Goal: Transaction & Acquisition: Purchase product/service

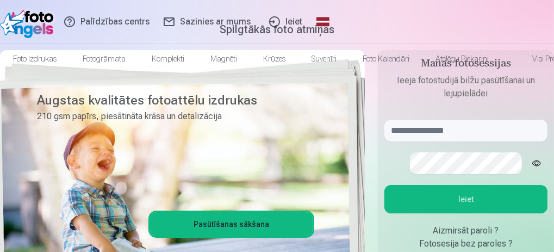
click at [311, 18] on link "Ieiet" at bounding box center [285, 21] width 52 height 43
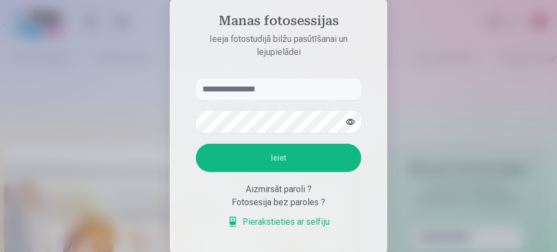
click at [251, 85] on input "text" at bounding box center [278, 89] width 165 height 22
type input "**********"
click at [285, 159] on button "Ieiet" at bounding box center [278, 158] width 165 height 28
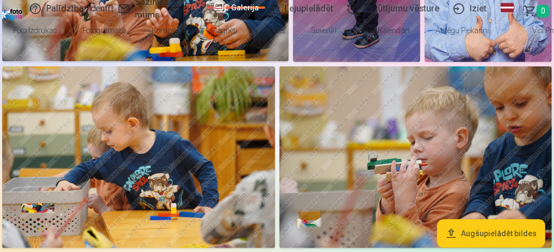
scroll to position [351, 0]
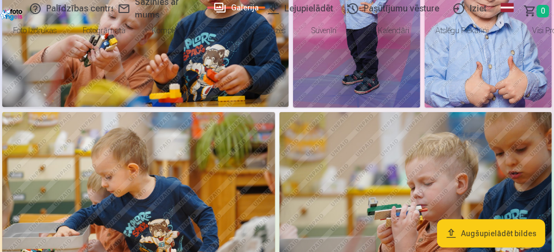
click at [420, 93] on img at bounding box center [356, 11] width 127 height 191
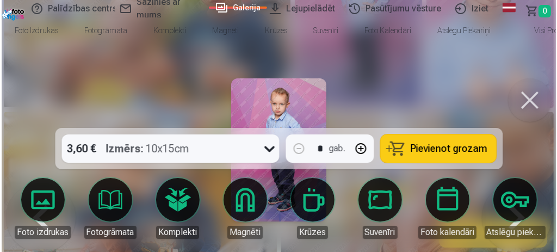
scroll to position [352, 0]
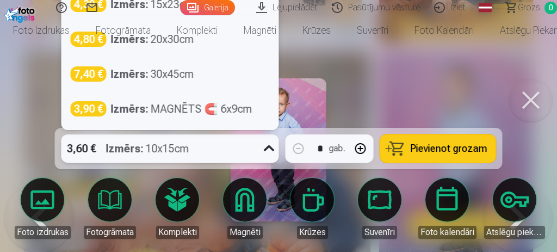
click at [265, 152] on icon at bounding box center [268, 148] width 17 height 17
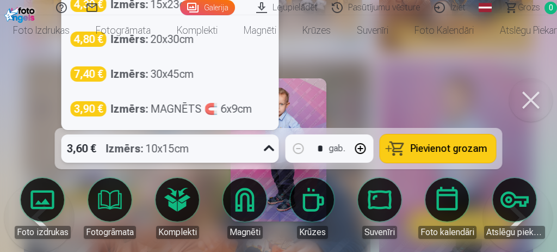
scroll to position [299, 0]
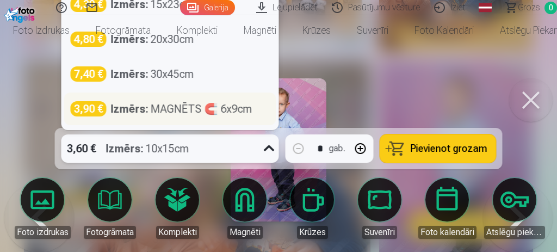
click at [125, 110] on strong "Izmērs :" at bounding box center [130, 108] width 38 height 15
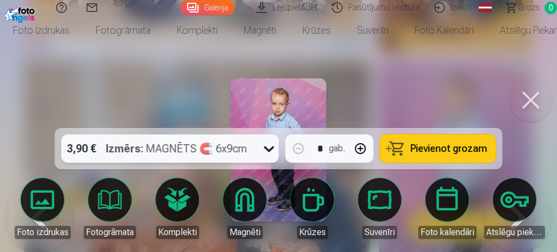
click at [183, 200] on link "Komplekti" at bounding box center [177, 208] width 61 height 61
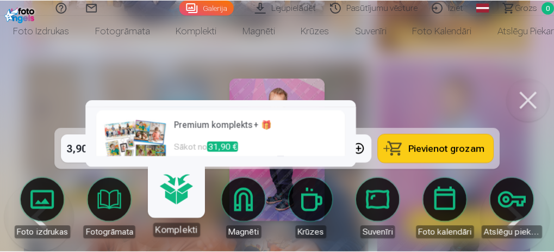
scroll to position [217, 0]
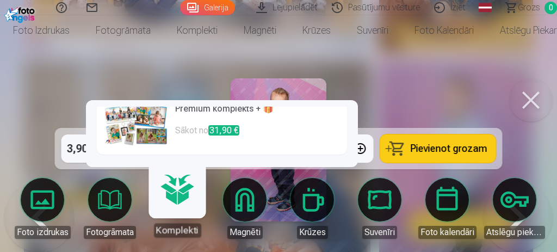
click at [395, 80] on div at bounding box center [278, 126] width 557 height 252
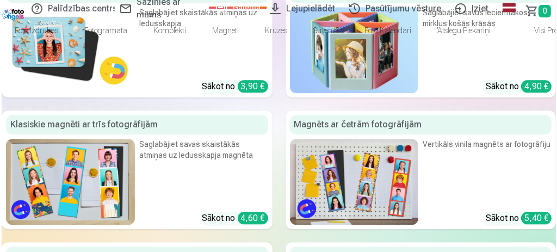
scroll to position [4467, 0]
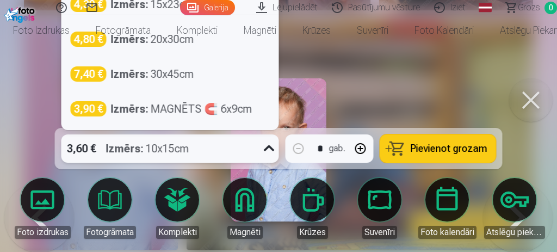
click at [267, 147] on icon at bounding box center [268, 148] width 17 height 17
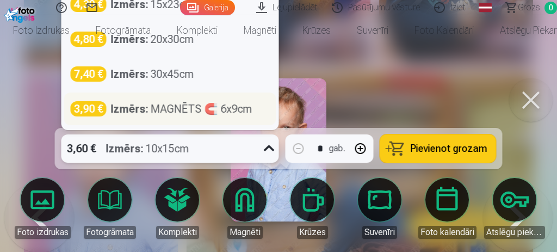
click at [211, 111] on div "Izmērs : MAGNĒTS 🧲 6x9cm" at bounding box center [181, 108] width 141 height 15
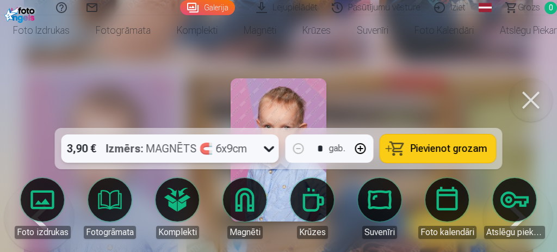
click at [427, 148] on span "Pievienot grozam" at bounding box center [448, 149] width 77 height 10
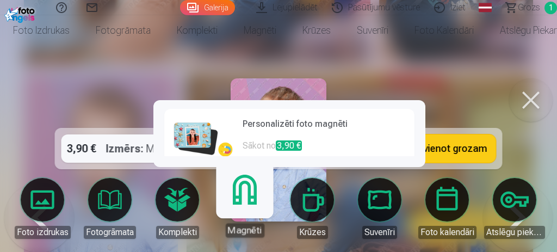
click at [242, 147] on link "Personalizēti foto magnēti Sākot no 3,90 €" at bounding box center [289, 139] width 250 height 61
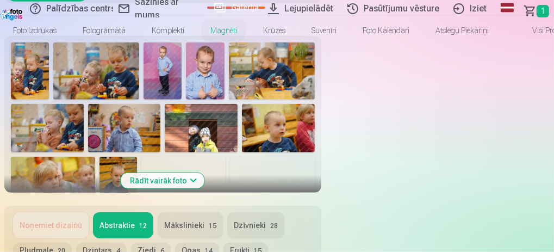
scroll to position [507, 0]
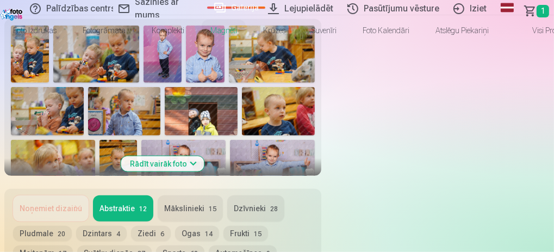
click at [268, 226] on button "Frukti 15" at bounding box center [245, 233] width 45 height 15
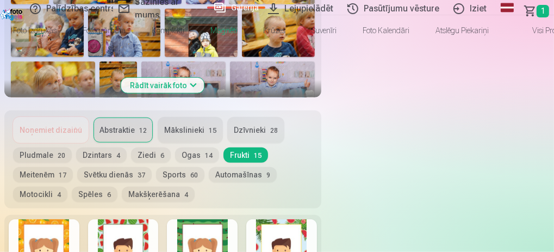
scroll to position [579, 0]
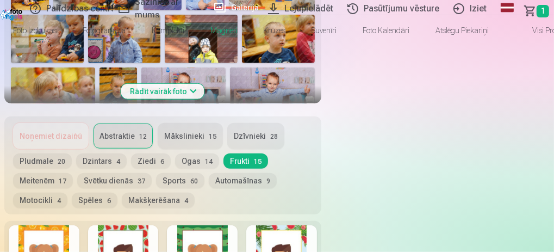
click at [152, 173] on button "Svētku dienās 37" at bounding box center [114, 180] width 74 height 15
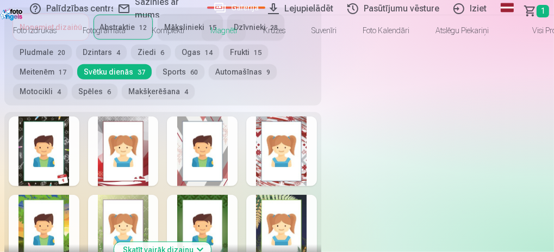
scroll to position [725, 0]
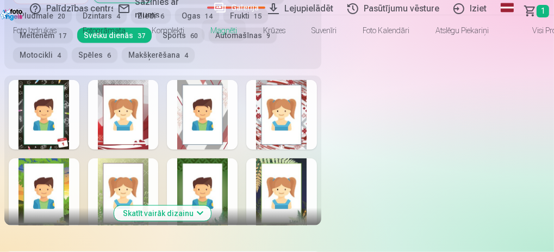
click at [211, 205] on button "Skatīt vairāk dizainu" at bounding box center [162, 212] width 97 height 15
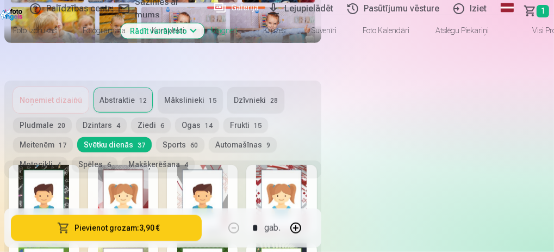
scroll to position [652, 0]
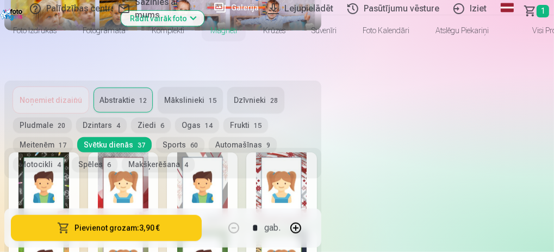
click at [321, 108] on div "Noņemiet dizainu Abstraktie 12 Mākslinieki 15 Dzīvnieki 28 Pludmale 20 Dzintars…" at bounding box center [162, 129] width 317 height 98
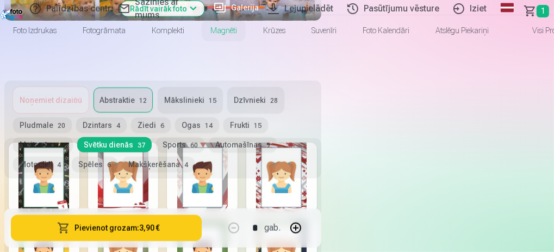
scroll to position [725, 0]
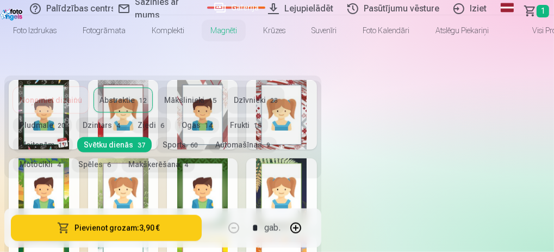
click at [0, 0] on div "Dizains Sakļaut" at bounding box center [0, 0] width 0 height 0
click at [0, 0] on h5 "Dizains" at bounding box center [0, 0] width 0 height 0
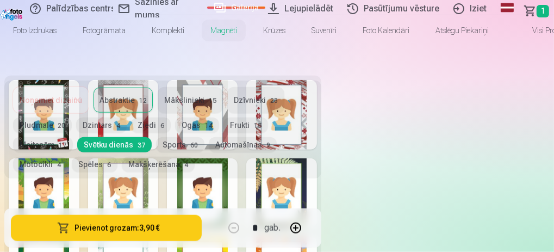
click at [0, 0] on h5 "Dizains" at bounding box center [0, 0] width 0 height 0
click at [0, 0] on div "Dizains Sakļaut" at bounding box center [0, 0] width 0 height 0
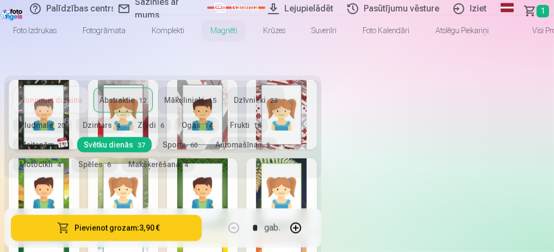
scroll to position [906, 0]
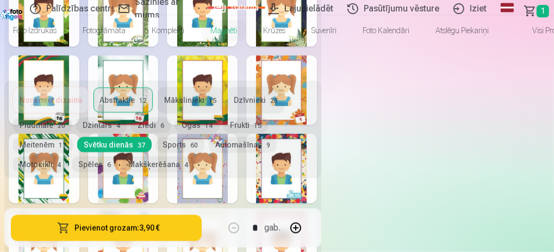
click at [0, 0] on button "Sakļaut" at bounding box center [0, 0] width 0 height 0
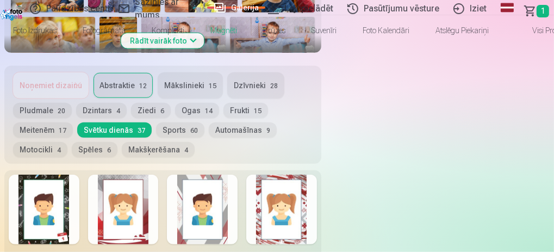
scroll to position [629, 0]
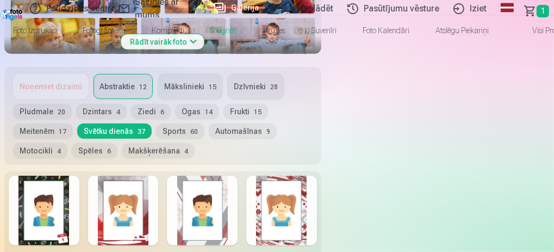
click at [159, 176] on div at bounding box center [123, 211] width 71 height 70
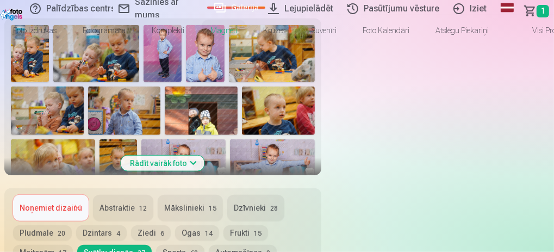
scroll to position [520, 0]
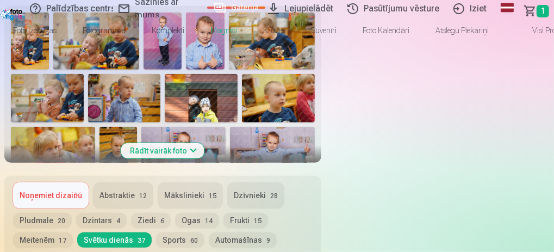
click at [127, 213] on button "Dzintars 4" at bounding box center [101, 220] width 51 height 15
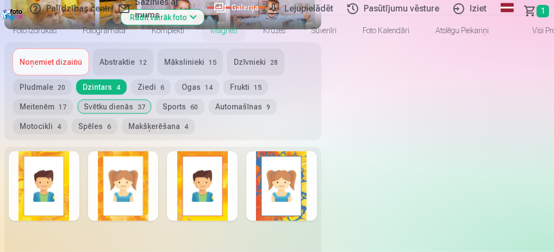
scroll to position [665, 0]
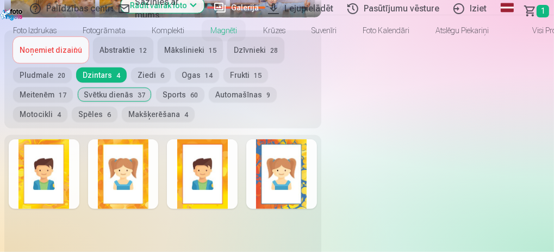
click at [317, 202] on div at bounding box center [281, 174] width 71 height 70
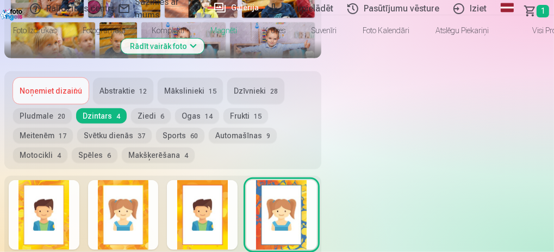
scroll to position [629, 0]
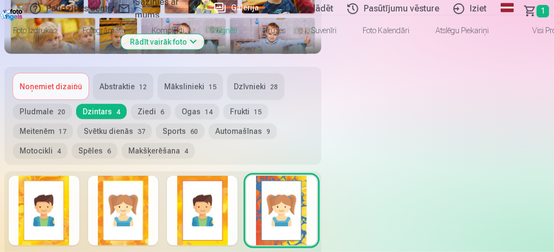
click at [159, 176] on div at bounding box center [123, 211] width 71 height 70
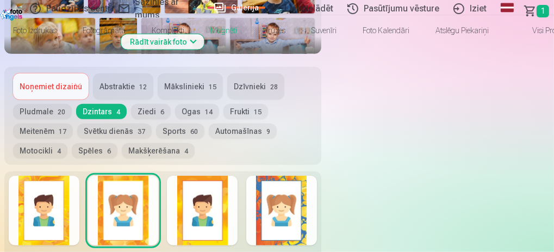
scroll to position [702, 0]
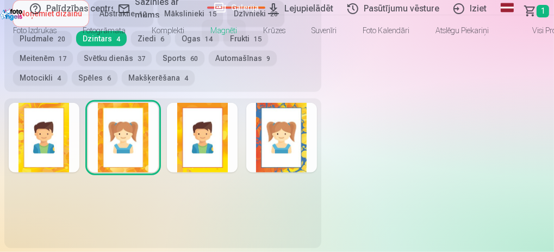
click at [317, 172] on div at bounding box center [281, 138] width 71 height 70
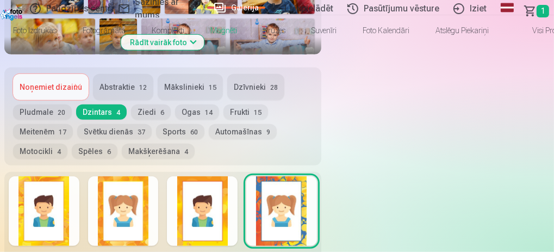
scroll to position [520, 0]
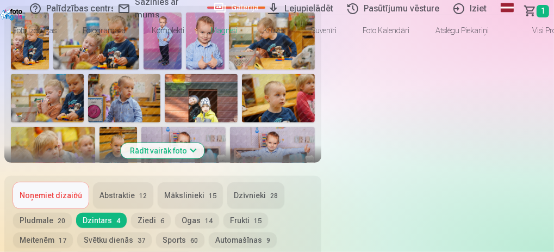
click at [171, 213] on button "Ziedi 6" at bounding box center [151, 220] width 40 height 15
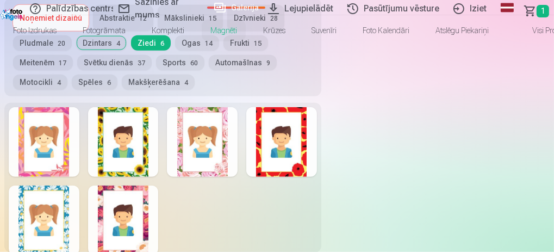
scroll to position [702, 0]
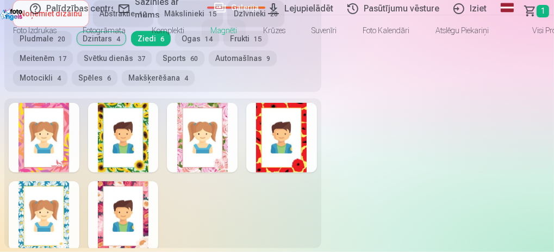
click at [159, 181] on div at bounding box center [123, 216] width 71 height 70
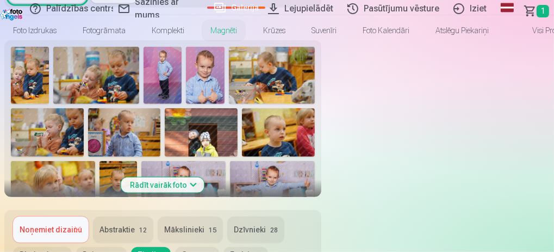
scroll to position [484, 0]
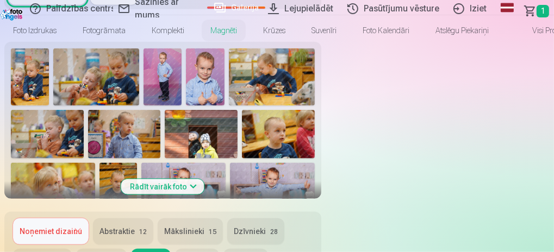
click at [213, 251] on span "14" at bounding box center [209, 257] width 8 height 8
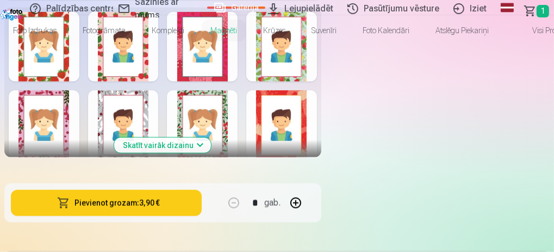
scroll to position [811, 0]
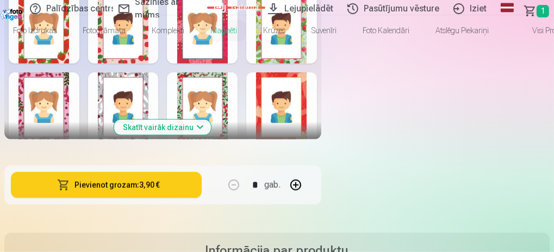
click at [211, 120] on button "Skatīt vairāk dizainu" at bounding box center [162, 127] width 97 height 15
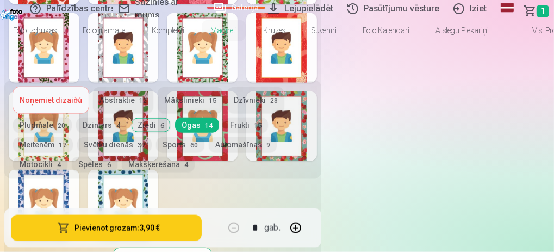
scroll to position [846, 0]
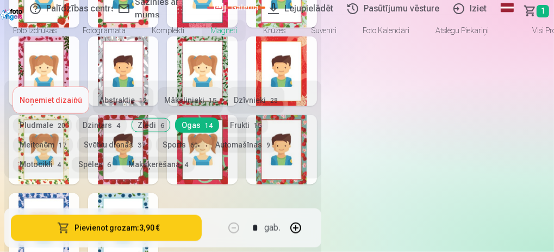
click at [195, 172] on button "Makšķerēšana 4" at bounding box center [158, 164] width 73 height 15
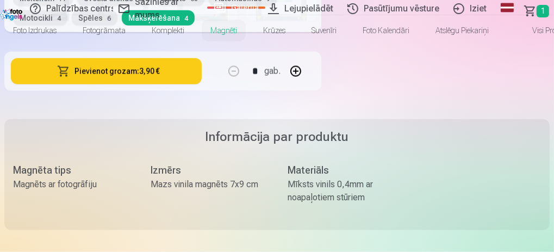
scroll to position [665, 0]
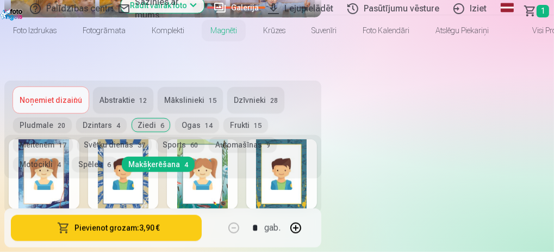
click at [89, 95] on button "Noņemiet dizainu" at bounding box center [51, 100] width 76 height 26
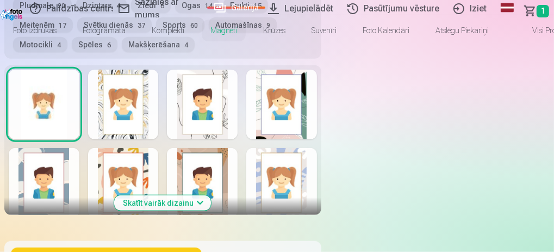
scroll to position [738, 0]
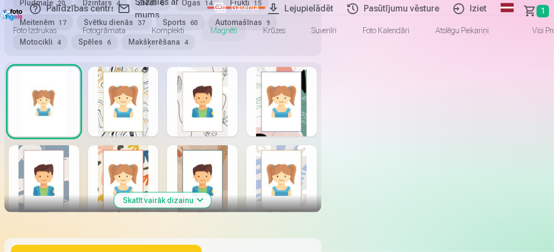
click at [159, 145] on div at bounding box center [123, 180] width 71 height 70
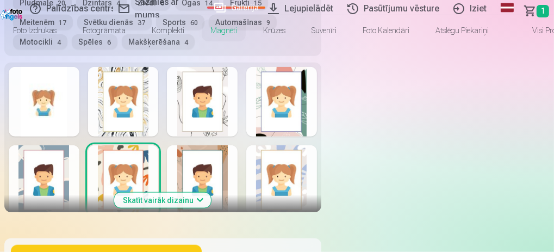
click at [317, 125] on div at bounding box center [281, 102] width 71 height 70
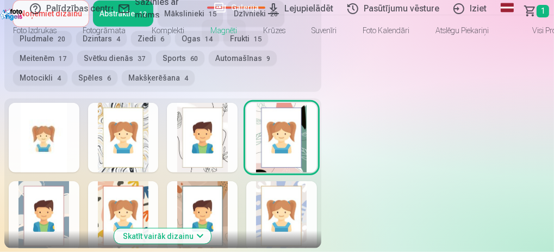
scroll to position [774, 0]
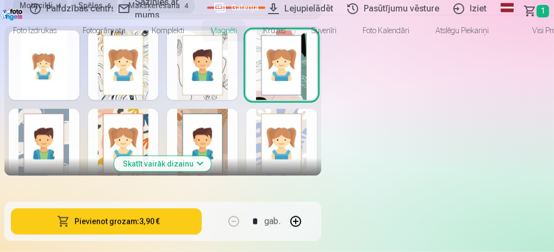
click at [159, 109] on div at bounding box center [123, 144] width 71 height 70
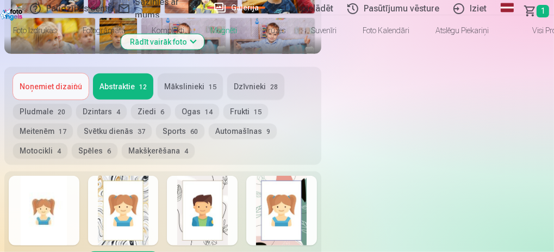
scroll to position [738, 0]
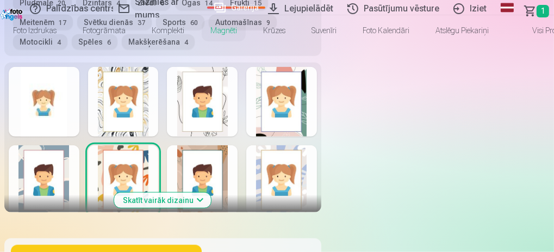
click at [211, 192] on button "Skatīt vairāk dizainu" at bounding box center [162, 199] width 97 height 15
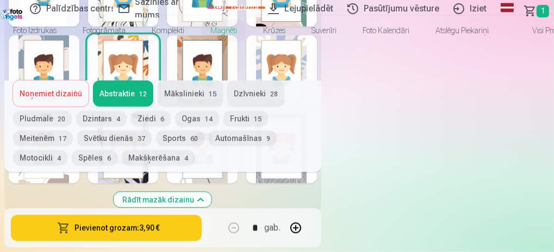
scroll to position [919, 0]
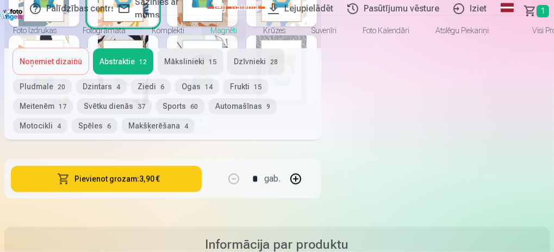
click at [89, 74] on button "Noņemiet dizainu" at bounding box center [51, 61] width 76 height 26
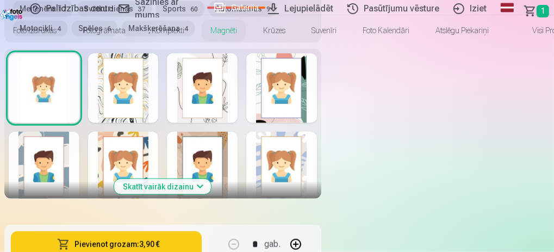
scroll to position [771, 0]
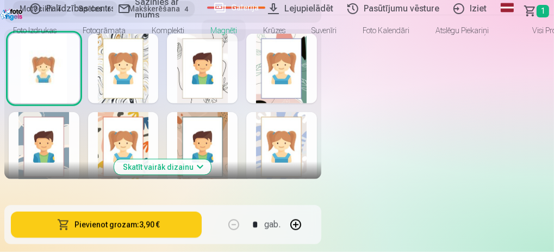
click at [211, 159] on button "Skatīt vairāk dizainu" at bounding box center [162, 166] width 97 height 15
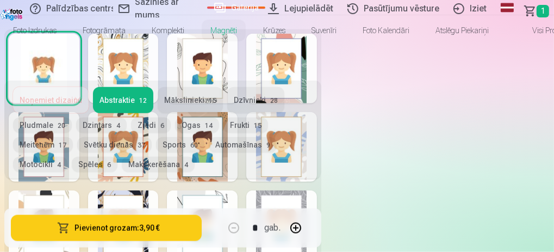
click at [117, 157] on button "Spēles 6" at bounding box center [95, 164] width 46 height 15
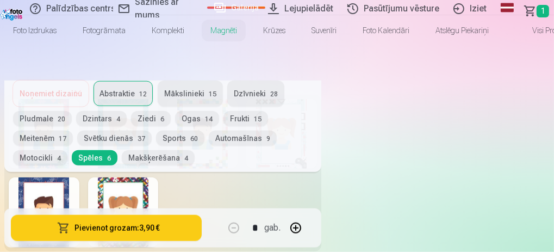
scroll to position [699, 0]
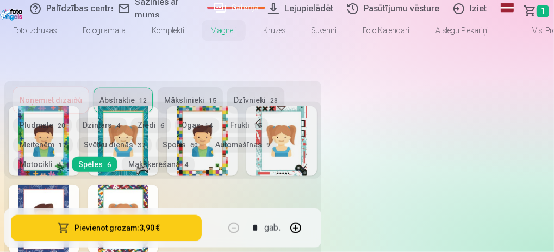
click at [0, 0] on div "Dizains Sakļaut" at bounding box center [0, 0] width 0 height 0
click at [0, 0] on h5 "Dizains" at bounding box center [0, 0] width 0 height 0
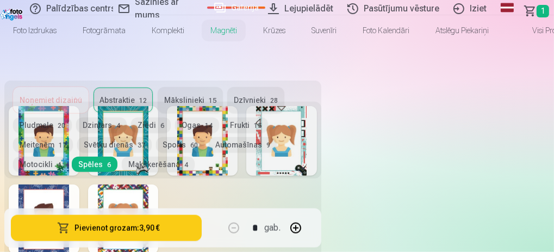
click at [0, 0] on h5 "Dizains" at bounding box center [0, 0] width 0 height 0
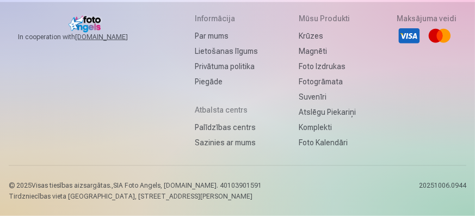
scroll to position [1214, 0]
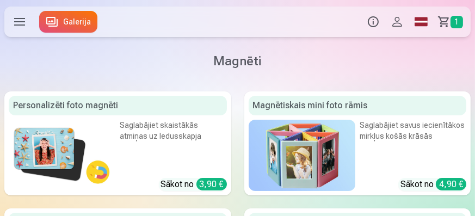
click at [397, 26] on button "Profils" at bounding box center [397, 22] width 24 height 30
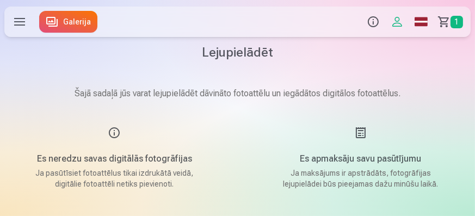
click at [221, 55] on h1 "Lejupielādēt" at bounding box center [237, 51] width 466 height 17
click at [209, 95] on p "Šajā sadaļā jūs varat lejupielādēt dāvināto fotoattēlu un iegādātos digitālos f…" at bounding box center [237, 93] width 466 height 13
drag, startPoint x: 105, startPoint y: 133, endPoint x: 115, endPoint y: 134, distance: 9.8
click at [105, 134] on div "Es neredzu savas digitālās fotogrāfijas Ja pasūtīsiet fotoattēlus tikai izdrukā…" at bounding box center [114, 157] width 220 height 63
click at [123, 132] on div "Es neredzu savas digitālās fotogrāfijas Ja pasūtīsiet fotoattēlus tikai izdrukā…" at bounding box center [114, 157] width 220 height 63
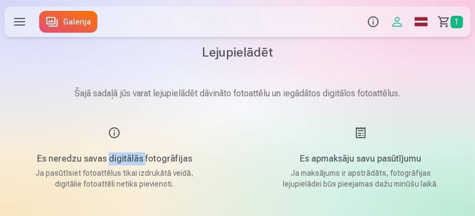
click at [123, 132] on div "Es neredzu savas digitālās fotogrāfijas Ja pasūtīsiet fotoattēlus tikai izdrukā…" at bounding box center [114, 157] width 220 height 63
click at [78, 25] on link "Galerija" at bounding box center [68, 22] width 58 height 22
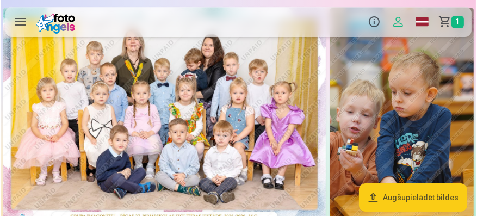
scroll to position [62, 0]
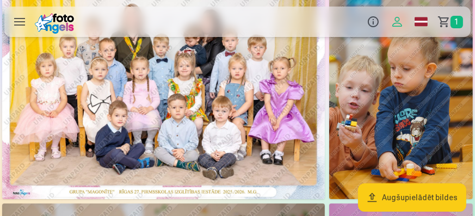
click at [153, 98] on img at bounding box center [163, 91] width 322 height 215
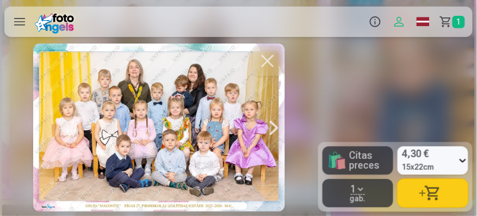
click at [176, 140] on div at bounding box center [159, 127] width 252 height 168
click at [456, 163] on div "4,30 € 15x22cm" at bounding box center [426, 160] width 59 height 28
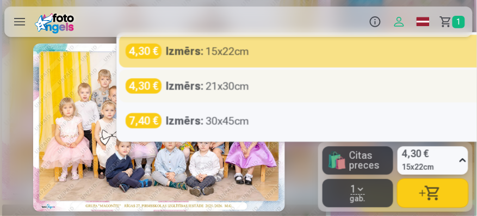
click at [146, 89] on div "4,30 €" at bounding box center [144, 85] width 36 height 15
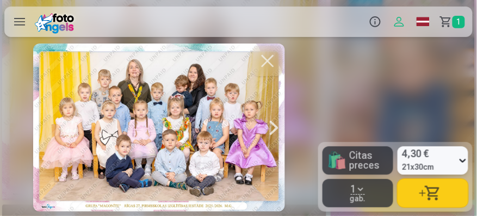
click at [343, 84] on div at bounding box center [238, 108] width 477 height 216
click at [195, 110] on div at bounding box center [159, 127] width 252 height 168
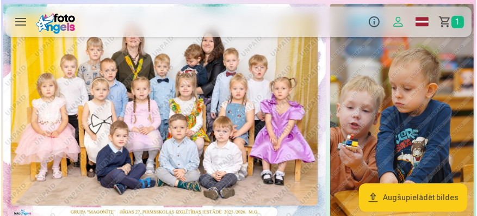
scroll to position [93, 0]
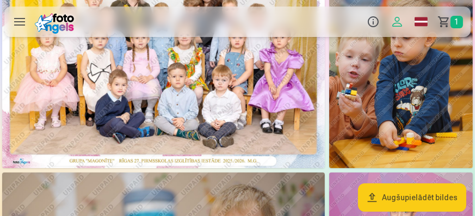
click at [134, 95] on img at bounding box center [163, 60] width 322 height 215
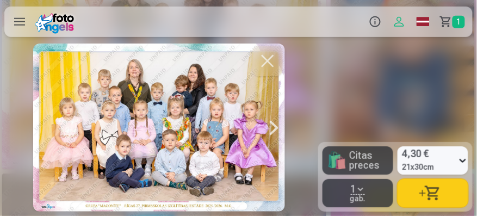
drag, startPoint x: 200, startPoint y: 94, endPoint x: 123, endPoint y: 108, distance: 77.5
click at [123, 108] on div at bounding box center [159, 127] width 252 height 168
drag, startPoint x: 238, startPoint y: 130, endPoint x: 246, endPoint y: 122, distance: 11.5
click at [191, 139] on div at bounding box center [159, 127] width 252 height 168
drag, startPoint x: 263, startPoint y: 119, endPoint x: 272, endPoint y: 119, distance: 9.2
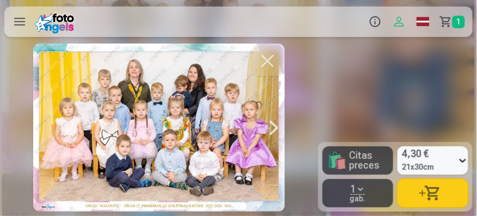
click at [264, 119] on div at bounding box center [274, 127] width 22 height 168
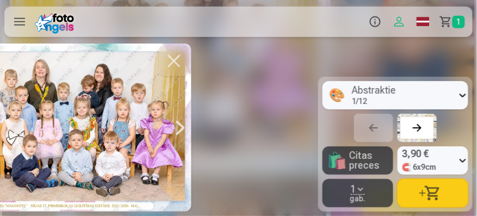
click at [281, 120] on div "Loading... 2" at bounding box center [159, 127] width 318 height 168
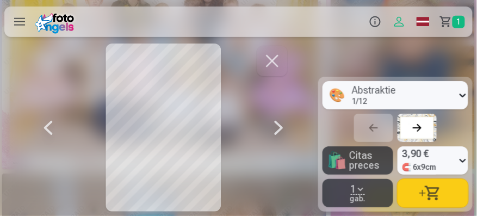
scroll to position [0, 318]
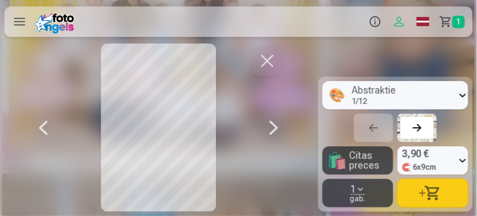
click at [281, 120] on div at bounding box center [274, 127] width 22 height 168
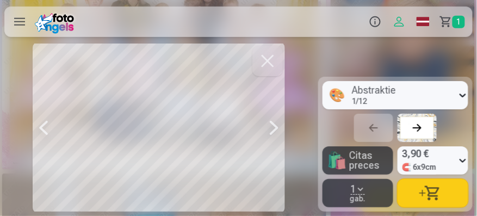
click at [281, 120] on div at bounding box center [274, 127] width 22 height 168
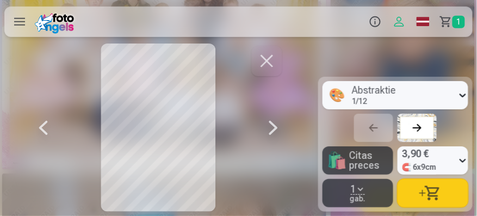
click at [281, 120] on div at bounding box center [274, 127] width 22 height 168
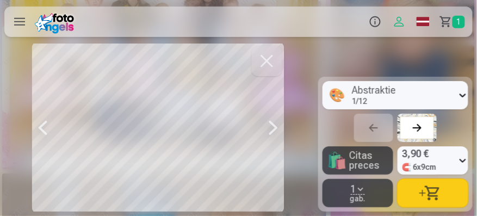
click at [281, 120] on div at bounding box center [274, 127] width 22 height 168
click at [281, 120] on div at bounding box center [273, 127] width 22 height 168
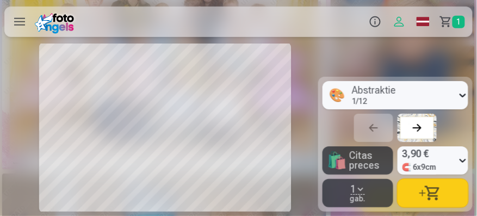
click at [281, 120] on div at bounding box center [281, 127] width 22 height 168
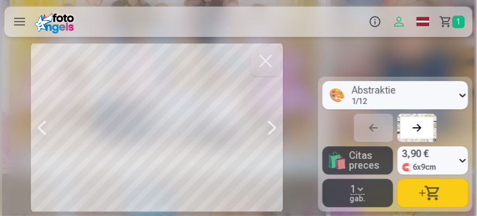
click at [281, 120] on div at bounding box center [272, 127] width 22 height 168
click at [281, 120] on div at bounding box center [273, 127] width 22 height 168
click at [281, 120] on div at bounding box center [272, 127] width 22 height 168
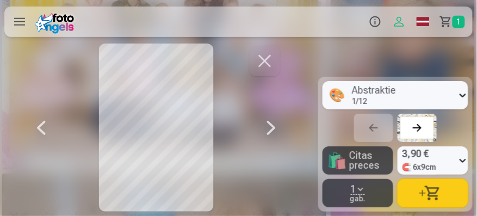
click at [281, 120] on div at bounding box center [271, 127] width 22 height 168
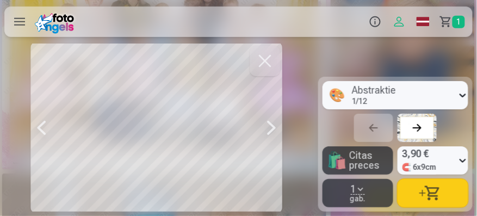
click at [281, 120] on div at bounding box center [271, 127] width 22 height 168
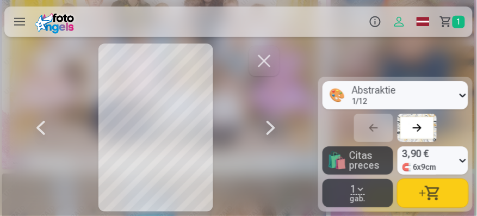
click at [281, 120] on div at bounding box center [271, 127] width 22 height 168
click at [281, 120] on div at bounding box center [270, 127] width 22 height 168
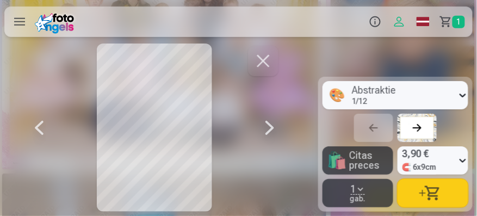
click at [281, 120] on div at bounding box center [270, 127] width 22 height 168
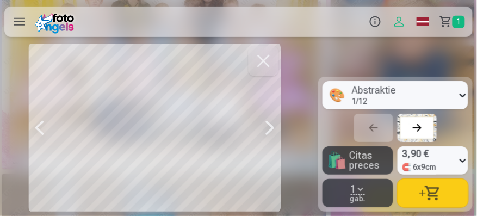
click at [281, 120] on div at bounding box center [270, 127] width 22 height 168
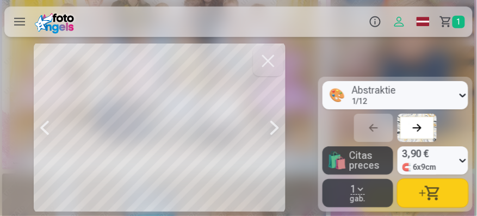
click at [281, 120] on div at bounding box center [275, 127] width 22 height 168
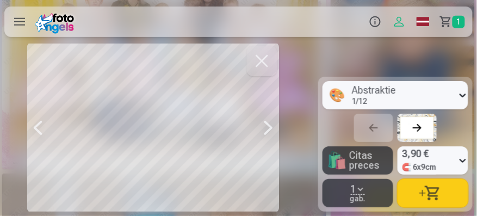
click at [279, 120] on div at bounding box center [269, 127] width 22 height 168
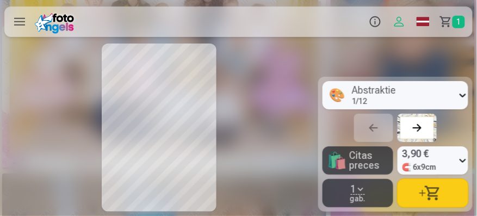
click at [281, 120] on div at bounding box center [159, 127] width 252 height 168
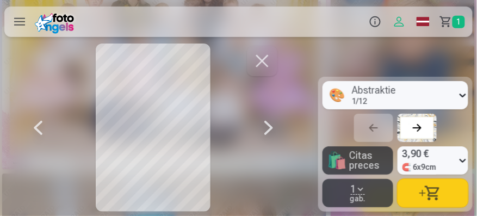
click at [279, 120] on div at bounding box center [269, 127] width 22 height 168
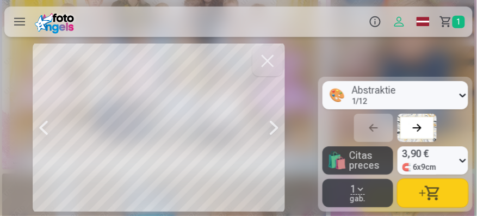
scroll to position [0, 7952]
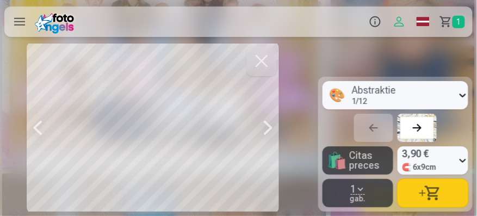
click at [43, 124] on div at bounding box center [38, 127] width 22 height 168
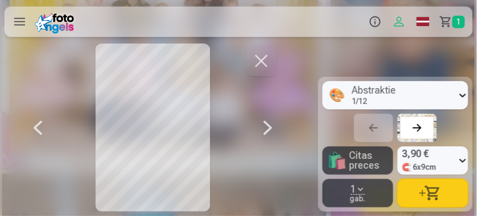
scroll to position [0, 7634]
click at [363, 163] on span "Citas preces" at bounding box center [369, 161] width 40 height 20
click at [398, 24] on button "Profils" at bounding box center [399, 22] width 24 height 30
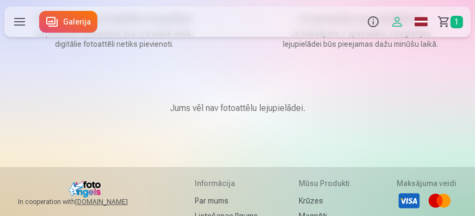
scroll to position [155, 0]
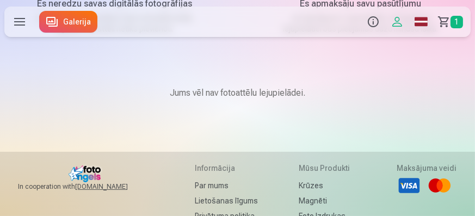
click at [251, 88] on p "Jums vēl nav fotoattēlu lejupielādei." at bounding box center [237, 92] width 135 height 13
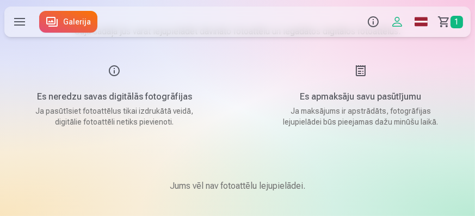
scroll to position [0, 0]
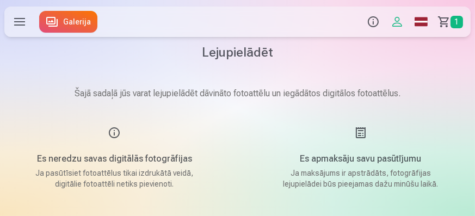
click at [260, 49] on h1 "Lejupielādēt" at bounding box center [237, 51] width 466 height 17
click at [86, 28] on link "Galerija" at bounding box center [68, 22] width 58 height 22
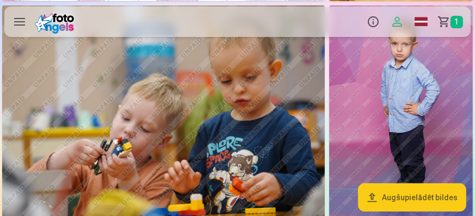
scroll to position [310, 0]
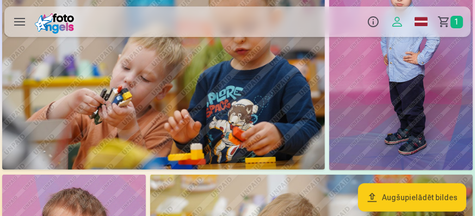
click at [396, 95] on img at bounding box center [401, 62] width 144 height 215
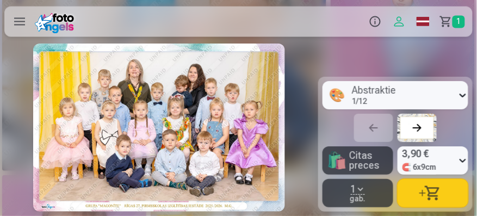
scroll to position [0, 954]
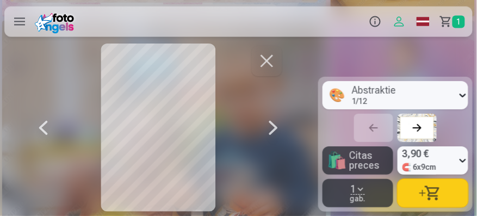
click at [446, 98] on div "🎨 Abstraktie 1 / 12" at bounding box center [389, 95] width 134 height 28
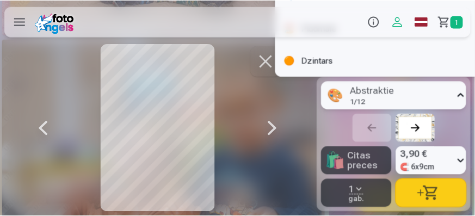
scroll to position [220, 0]
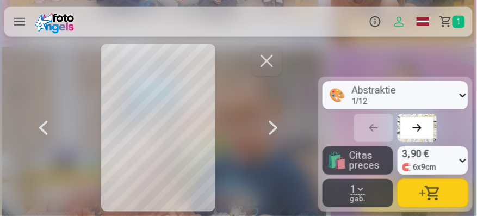
click at [354, 194] on span "1" at bounding box center [353, 189] width 5 height 10
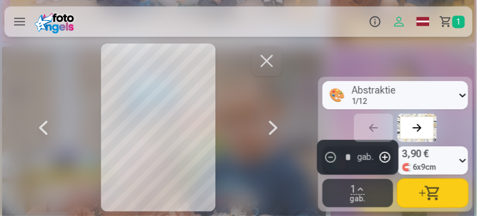
click at [429, 195] on button "button" at bounding box center [432, 193] width 71 height 28
click at [271, 60] on button "button" at bounding box center [267, 61] width 30 height 30
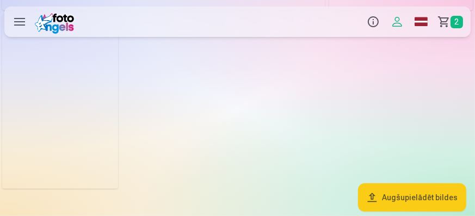
scroll to position [6867, 0]
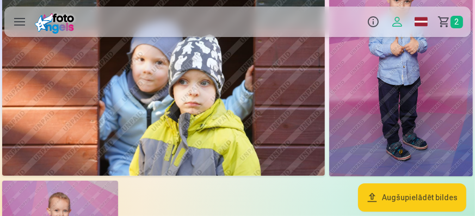
click at [414, 86] on img at bounding box center [401, 68] width 144 height 215
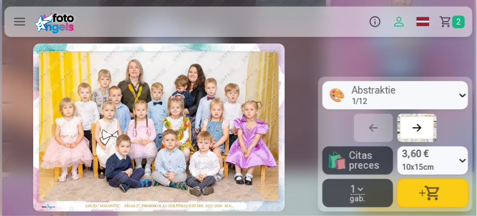
scroll to position [0, 11451]
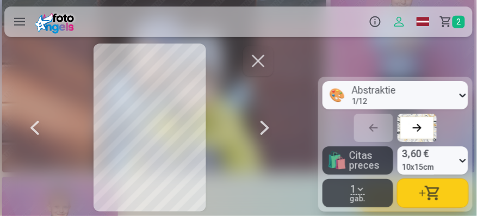
click at [418, 191] on button "button" at bounding box center [432, 193] width 71 height 28
click at [457, 20] on span "3" at bounding box center [458, 22] width 13 height 13
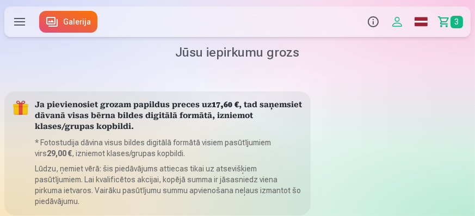
click at [371, 25] on button "Info" at bounding box center [373, 22] width 24 height 30
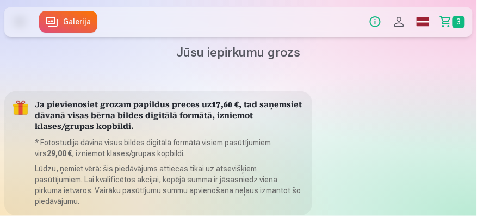
click at [20, 22] on label at bounding box center [19, 22] width 30 height 30
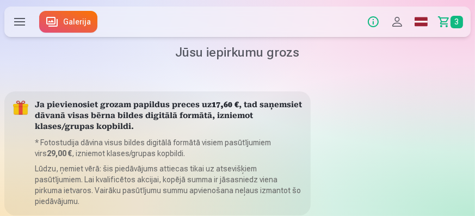
click at [459, 23] on span "3" at bounding box center [456, 22] width 13 height 13
click at [17, 18] on label at bounding box center [19, 22] width 30 height 30
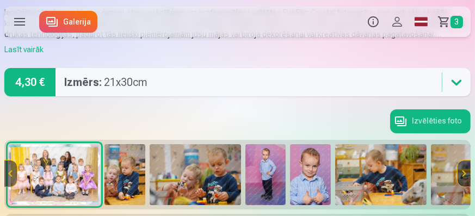
scroll to position [62, 0]
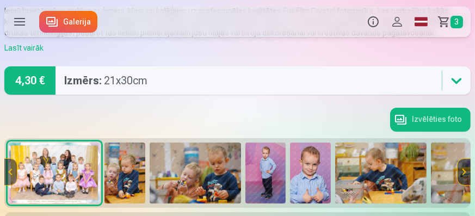
click at [54, 158] on img at bounding box center [54, 172] width 91 height 61
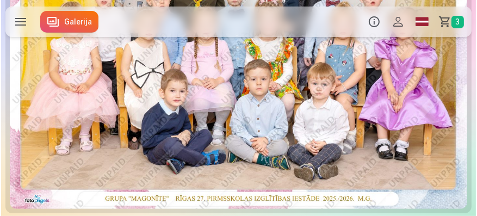
scroll to position [435, 0]
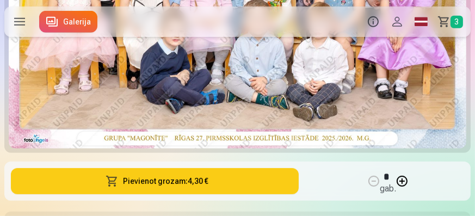
click at [227, 184] on button "Pievienot grozam : 4,30 €" at bounding box center [155, 181] width 288 height 26
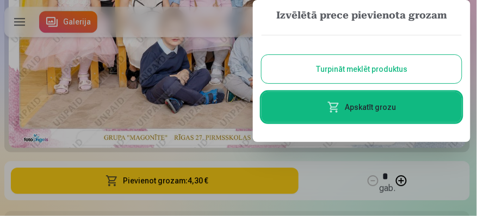
click at [387, 109] on link "Apskatīt grozu" at bounding box center [361, 107] width 200 height 30
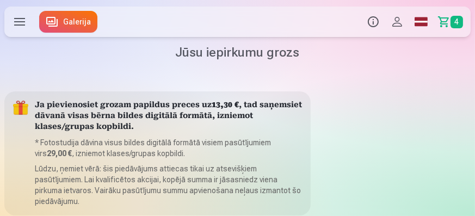
click at [460, 23] on span "4" at bounding box center [456, 22] width 13 height 13
click at [454, 19] on span "4" at bounding box center [456, 22] width 13 height 13
click at [458, 18] on span "4" at bounding box center [456, 22] width 13 height 13
click at [458, 23] on span "4" at bounding box center [456, 22] width 13 height 13
click at [10, 24] on label at bounding box center [19, 22] width 30 height 30
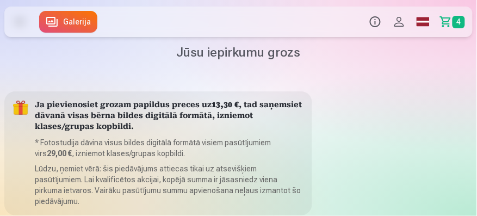
click at [456, 21] on span "4" at bounding box center [458, 22] width 13 height 13
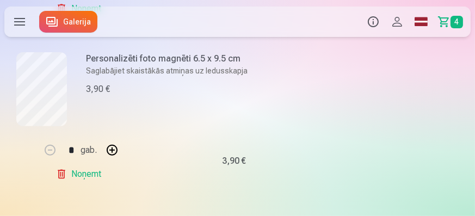
scroll to position [403, 0]
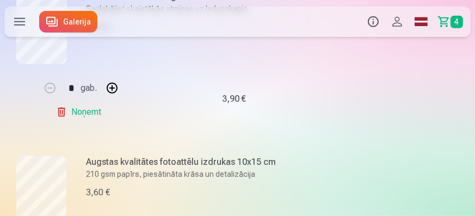
click at [86, 101] on link "Noņemt" at bounding box center [80, 112] width 49 height 22
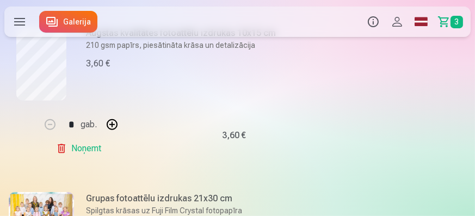
scroll to position [372, 0]
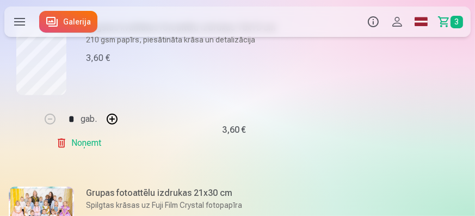
click at [90, 133] on link "Noņemt" at bounding box center [80, 143] width 49 height 22
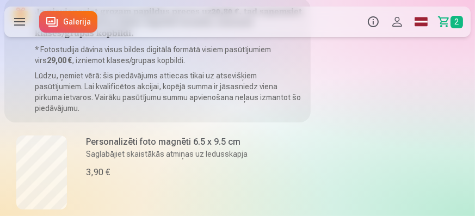
scroll to position [155, 0]
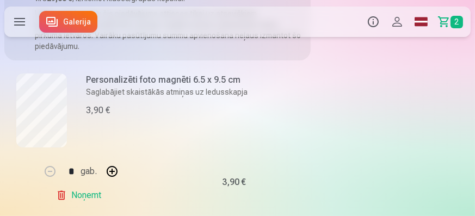
click at [161, 73] on h6 "Personalizēti foto magnēti 6.5 x 9.5 cm" at bounding box center [195, 79] width 218 height 13
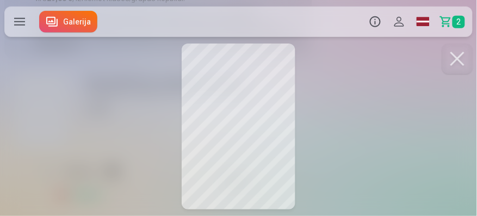
click at [459, 59] on button at bounding box center [457, 58] width 30 height 30
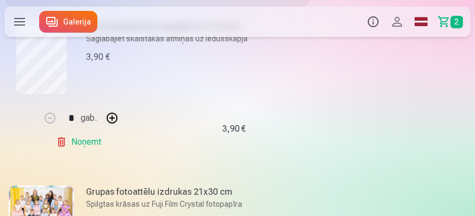
scroll to position [124, 0]
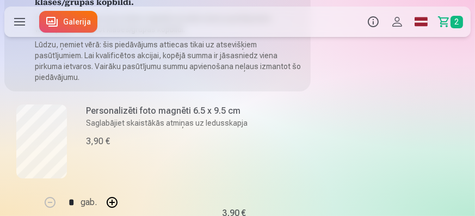
click at [205, 104] on h6 "Personalizēti foto magnēti 6.5 x 9.5 cm" at bounding box center [195, 110] width 218 height 13
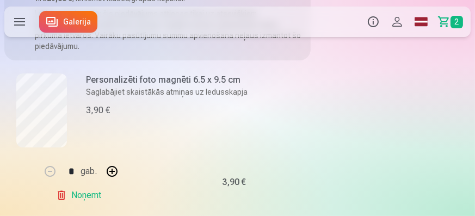
click at [113, 165] on button "button" at bounding box center [112, 171] width 26 height 26
type input "*"
click at [16, 22] on label at bounding box center [19, 22] width 30 height 30
click at [69, 25] on div "Produkti Info Profils Foto izdrukas 5 Fotogrāmata 1 Komplekti 4 Magnēti 7 Krūze…" at bounding box center [237, 21] width 475 height 35
click at [66, 14] on link "Galerija" at bounding box center [68, 22] width 58 height 22
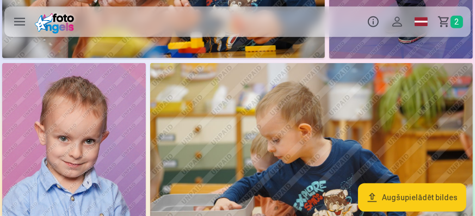
scroll to position [466, 0]
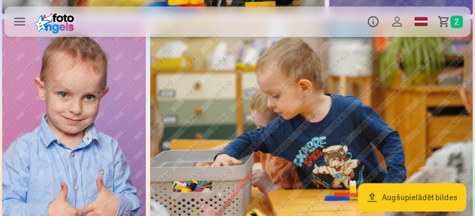
click at [77, 106] on img at bounding box center [74, 126] width 144 height 215
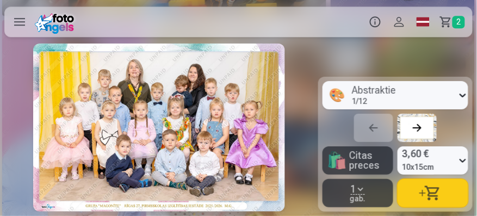
scroll to position [0, 1272]
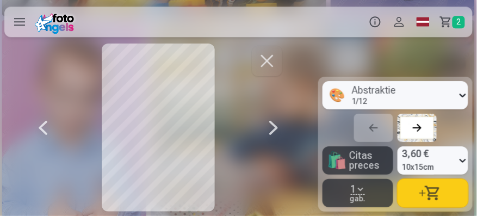
click at [280, 60] on button "button" at bounding box center [267, 61] width 30 height 30
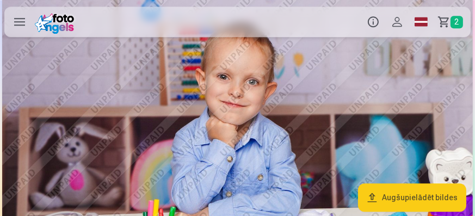
scroll to position [2174, 0]
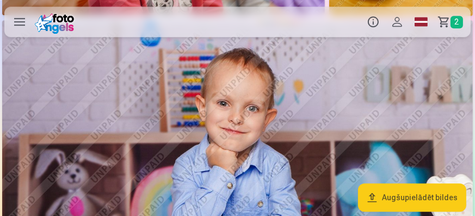
click at [307, 117] on img at bounding box center [237, 176] width 470 height 313
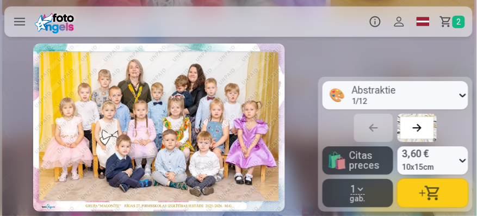
scroll to position [0, 3817]
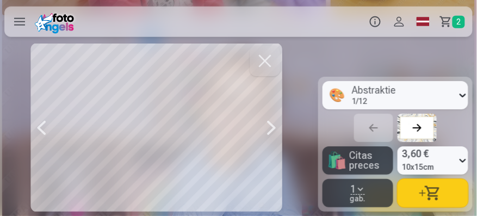
click at [362, 153] on span "Citas preces" at bounding box center [369, 161] width 40 height 20
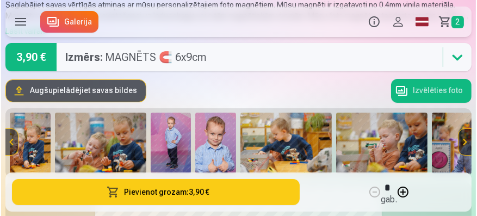
scroll to position [93, 0]
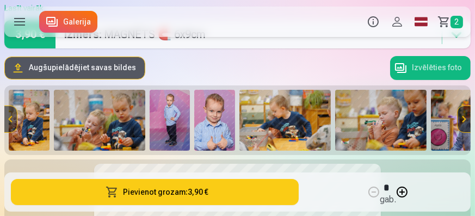
click at [172, 188] on button "Pievienot grozam : 3,90 €" at bounding box center [155, 192] width 288 height 26
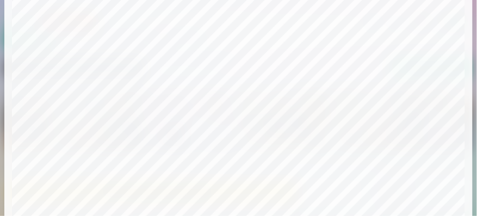
scroll to position [0, 0]
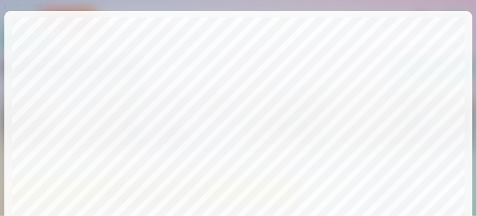
scroll to position [1420, 0]
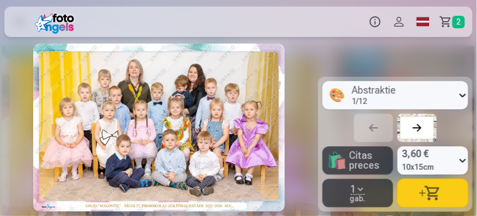
scroll to position [0, 3817]
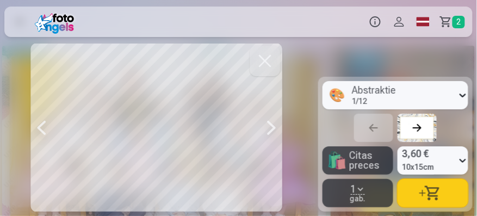
click at [455, 28] on div "Produkti Info Profils Foto izdrukas 5 Fotogrāmata 1 Komplekti 4 Magnēti 7 Krūze…" at bounding box center [238, 21] width 477 height 35
click at [376, 154] on span "Citas preces" at bounding box center [369, 161] width 40 height 20
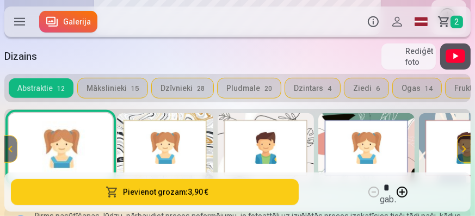
scroll to position [435, 0]
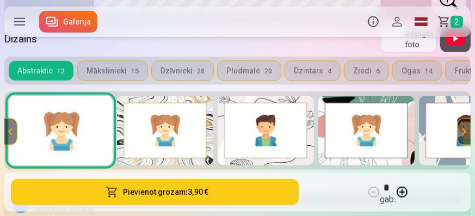
click at [384, 141] on img at bounding box center [366, 131] width 96 height 70
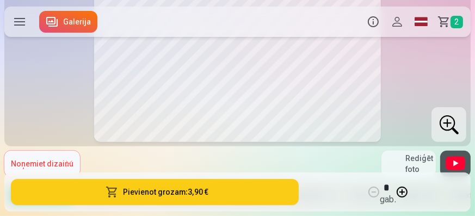
scroll to position [403, 0]
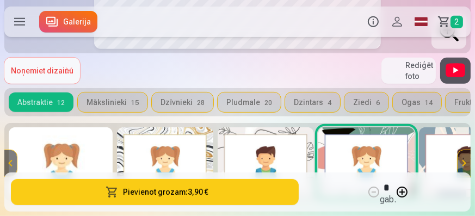
click at [350, 138] on img at bounding box center [366, 162] width 96 height 70
click at [387, 145] on img at bounding box center [366, 162] width 96 height 70
click at [54, 67] on span "Noņemiet dizainu" at bounding box center [42, 70] width 63 height 9
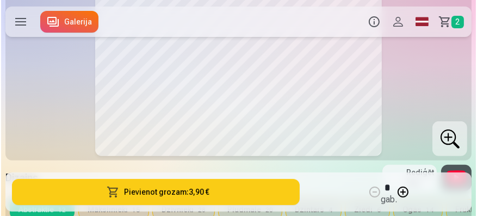
scroll to position [372, 0]
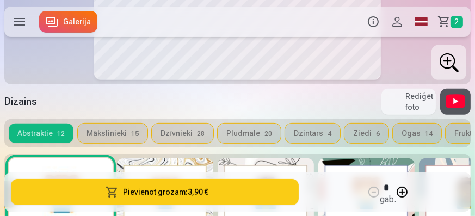
click at [142, 194] on button "Pievienot grozam : 3,90 €" at bounding box center [155, 192] width 288 height 26
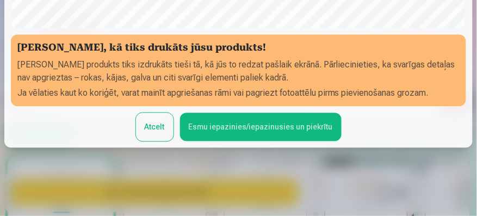
scroll to position [336, 0]
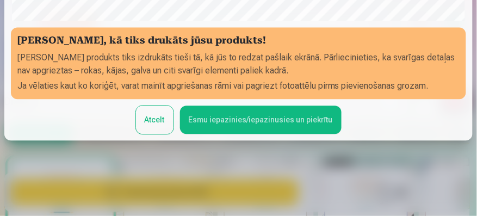
click at [225, 119] on button "Esmu iepazinies/iepazinusies un piekrītu" at bounding box center [260, 119] width 161 height 28
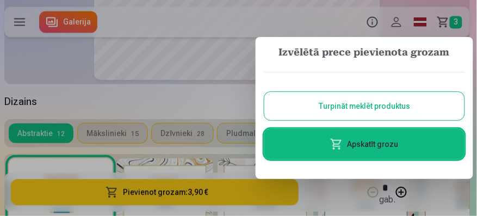
click at [378, 140] on link "Apskatīt grozu" at bounding box center [364, 144] width 200 height 30
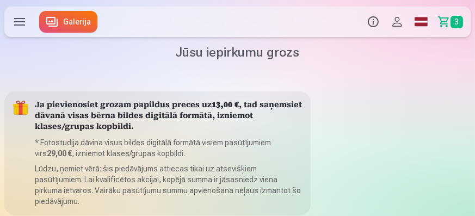
click at [457, 21] on span "3" at bounding box center [456, 22] width 13 height 13
click at [456, 23] on span "3" at bounding box center [456, 22] width 13 height 13
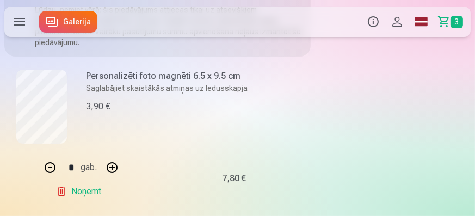
scroll to position [155, 0]
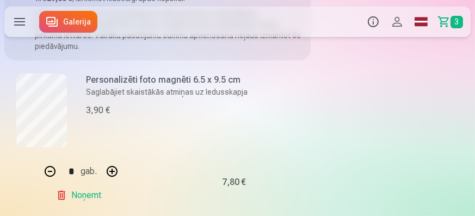
click at [45, 158] on button "button" at bounding box center [50, 171] width 26 height 26
type input "*"
click at [93, 184] on link "Noņemt" at bounding box center [80, 195] width 49 height 22
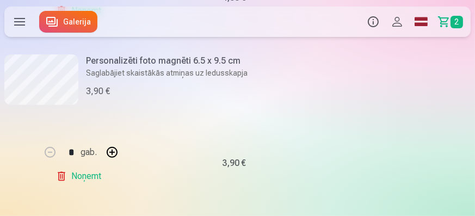
scroll to position [341, 0]
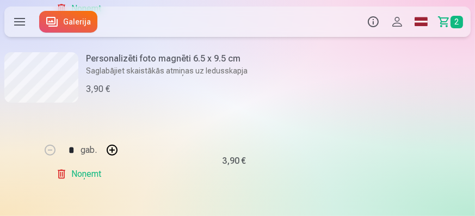
click at [116, 141] on button "button" at bounding box center [112, 150] width 26 height 26
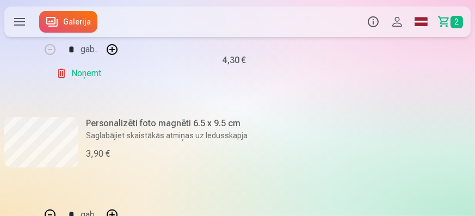
scroll to position [310, 0]
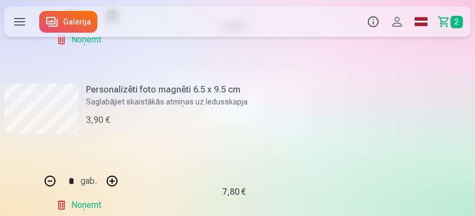
click at [49, 170] on button "button" at bounding box center [50, 181] width 26 height 26
type input "*"
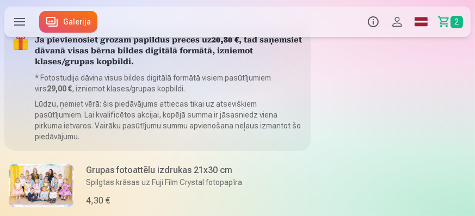
scroll to position [0, 0]
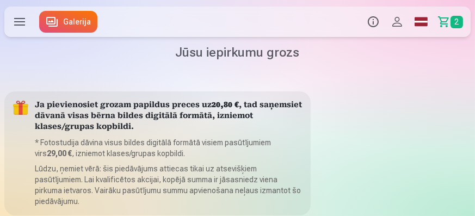
click at [76, 24] on link "Galerija" at bounding box center [68, 22] width 58 height 22
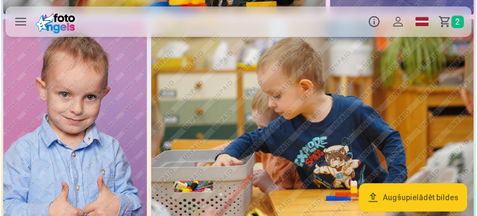
scroll to position [497, 0]
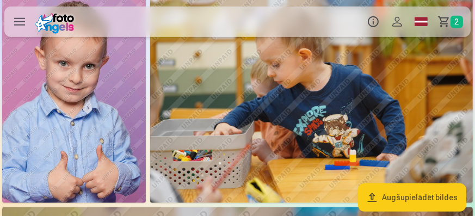
click at [78, 136] on img at bounding box center [74, 95] width 144 height 215
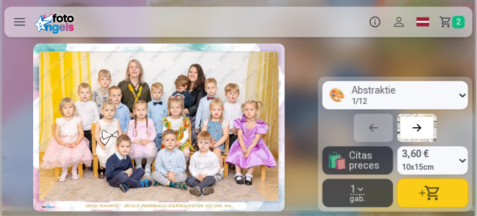
scroll to position [0, 1272]
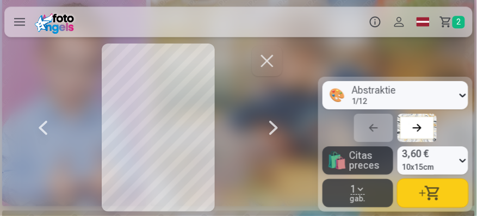
click at [362, 161] on span "Citas preces" at bounding box center [369, 161] width 40 height 20
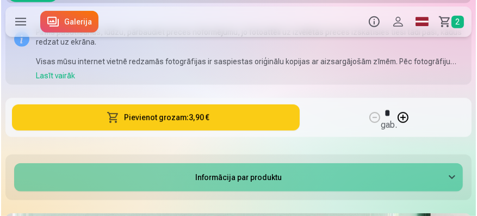
scroll to position [621, 0]
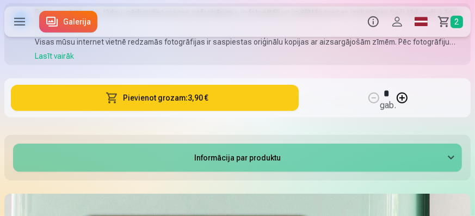
click at [240, 94] on button "Pievienot grozam : 3,90 €" at bounding box center [155, 98] width 288 height 26
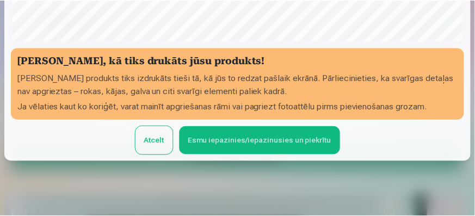
scroll to position [275, 0]
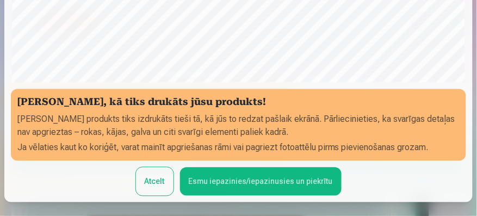
click at [252, 186] on button "Esmu iepazinies/iepazinusies un piekrītu" at bounding box center [260, 181] width 161 height 28
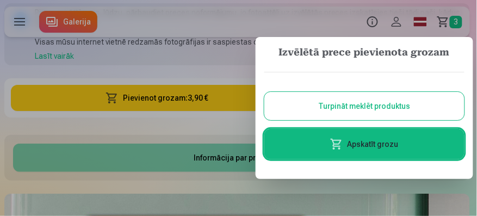
click at [384, 111] on button "Turpināt meklēt produktus" at bounding box center [364, 106] width 200 height 28
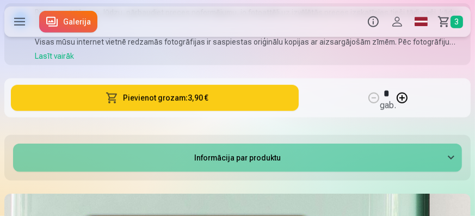
click at [458, 26] on span "3" at bounding box center [456, 22] width 13 height 13
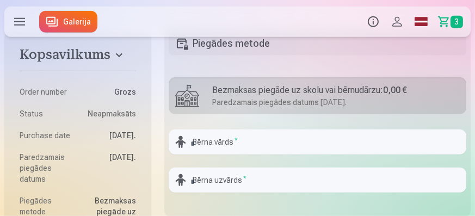
scroll to position [714, 0]
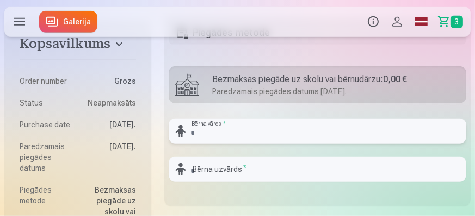
click at [265, 119] on input "text" at bounding box center [317, 131] width 297 height 25
type input "*****"
click at [214, 158] on input "text" at bounding box center [317, 169] width 297 height 25
type input "******"
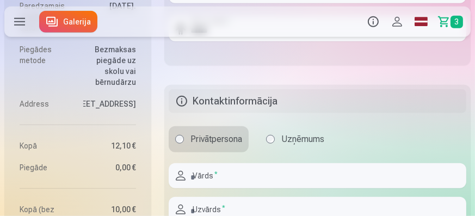
scroll to position [870, 0]
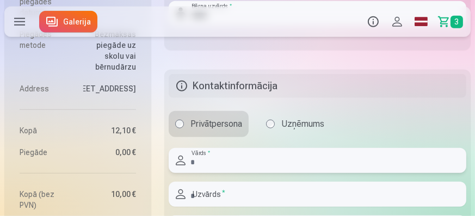
click at [232, 148] on input "text" at bounding box center [317, 160] width 297 height 25
type input "****"
click at [227, 187] on input "text" at bounding box center [317, 194] width 297 height 25
type input "******"
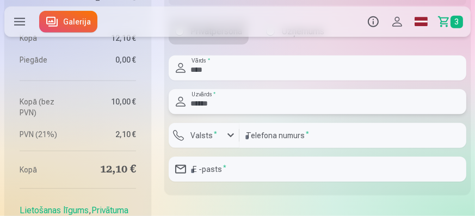
scroll to position [963, 0]
click at [231, 128] on div "button" at bounding box center [230, 134] width 13 height 13
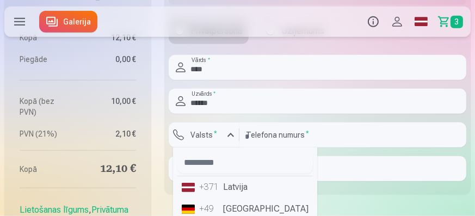
click at [230, 179] on li "+371 Latvija" at bounding box center [244, 187] width 135 height 22
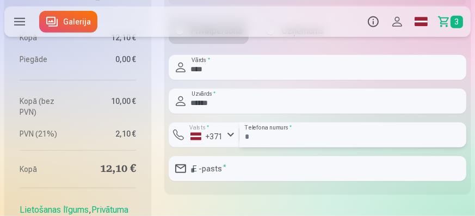
click at [292, 127] on input "number" at bounding box center [352, 134] width 227 height 25
type input "********"
click at [275, 156] on input "email" at bounding box center [317, 168] width 297 height 25
type input "**********"
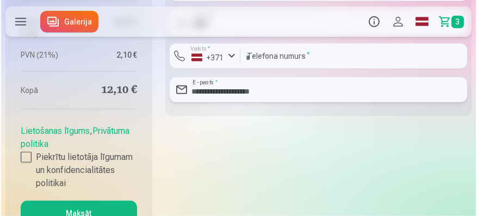
scroll to position [1056, 0]
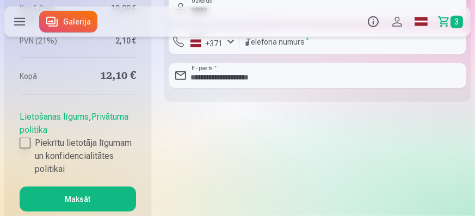
click at [25, 139] on div at bounding box center [25, 143] width 11 height 11
click at [80, 200] on button "Maksāt" at bounding box center [78, 198] width 116 height 25
